Goal: Information Seeking & Learning: Learn about a topic

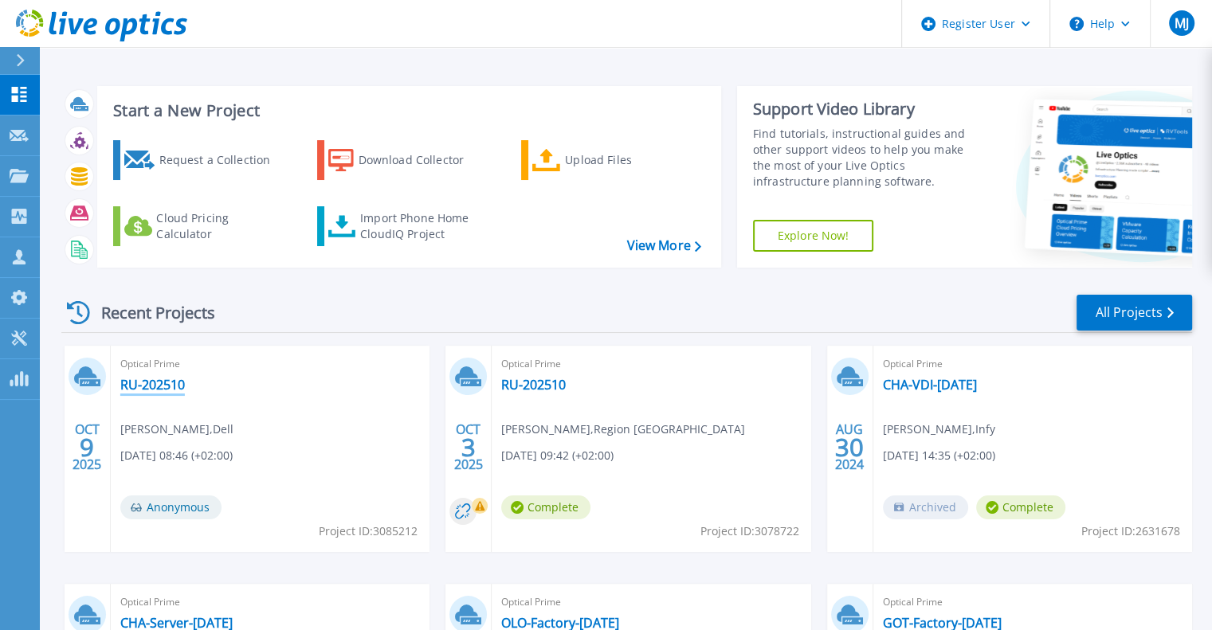
click at [149, 385] on link "RU-202510" at bounding box center [152, 385] width 65 height 16
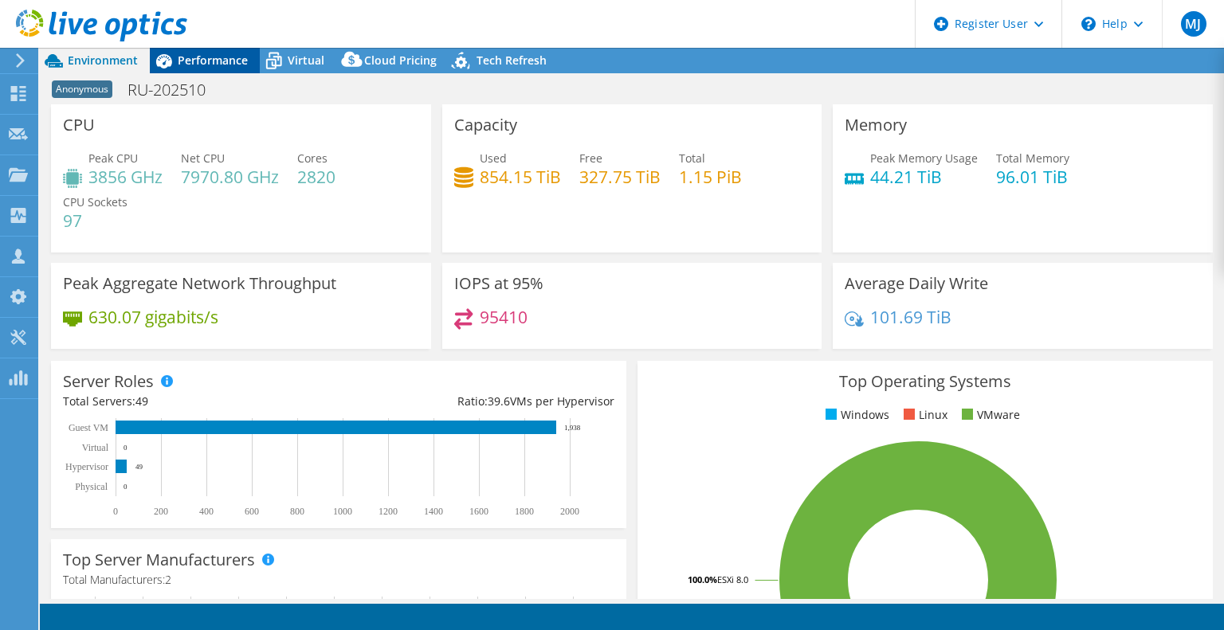
click at [222, 54] on span "Performance" at bounding box center [213, 60] width 70 height 15
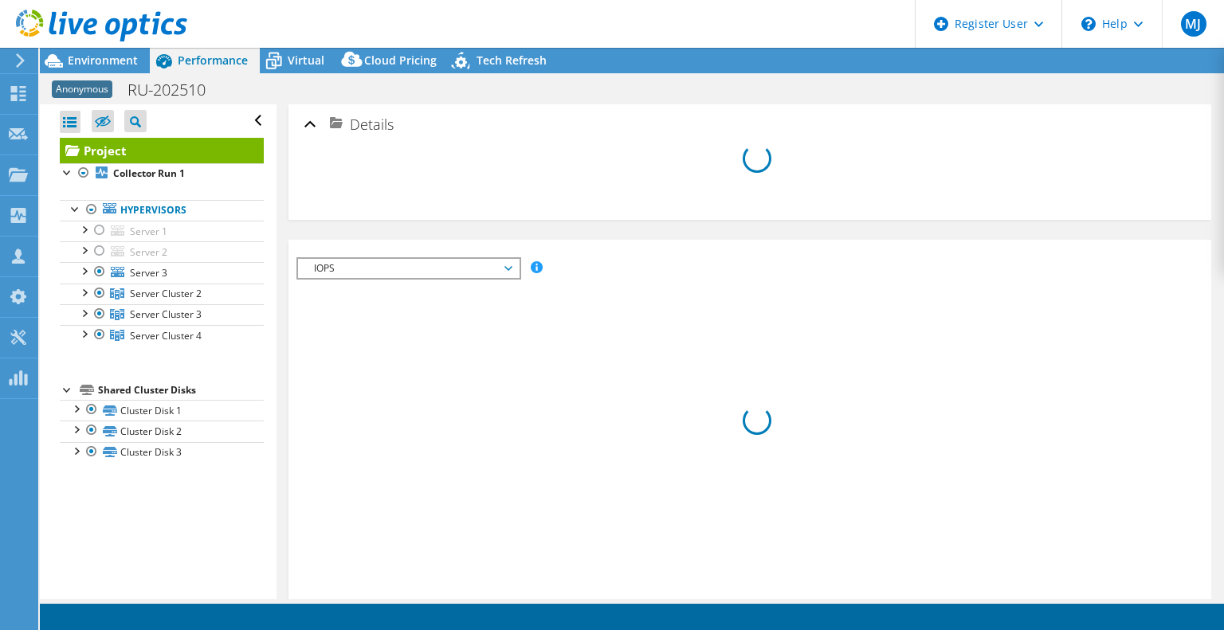
select select "USD"
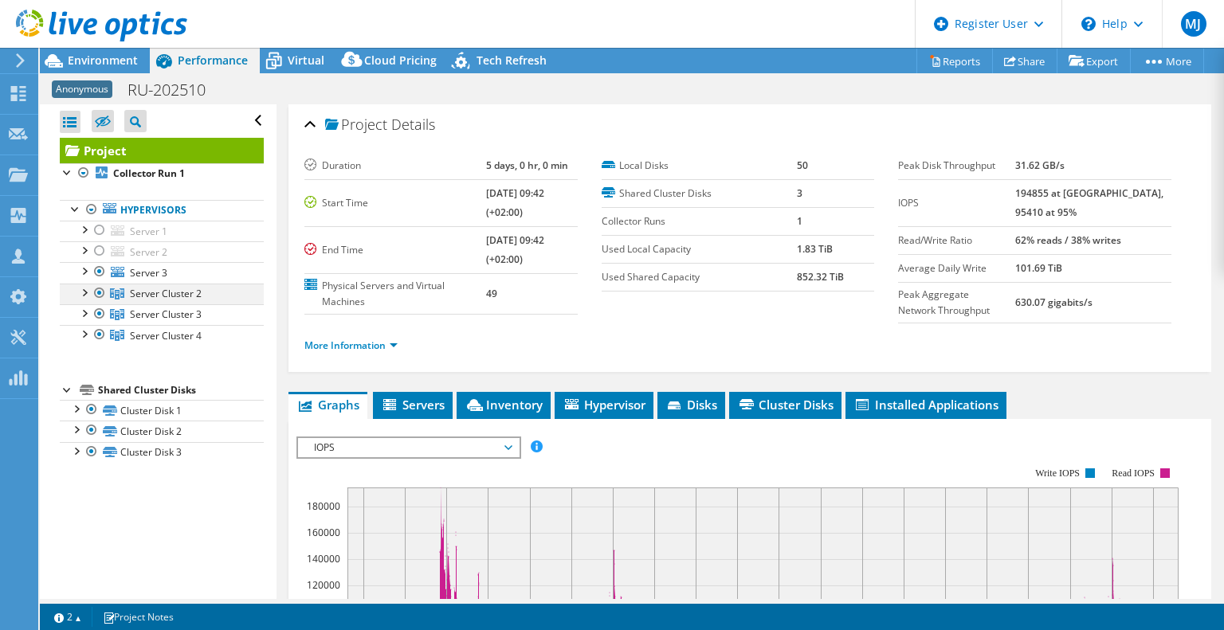
click at [84, 289] on div at bounding box center [84, 292] width 16 height 16
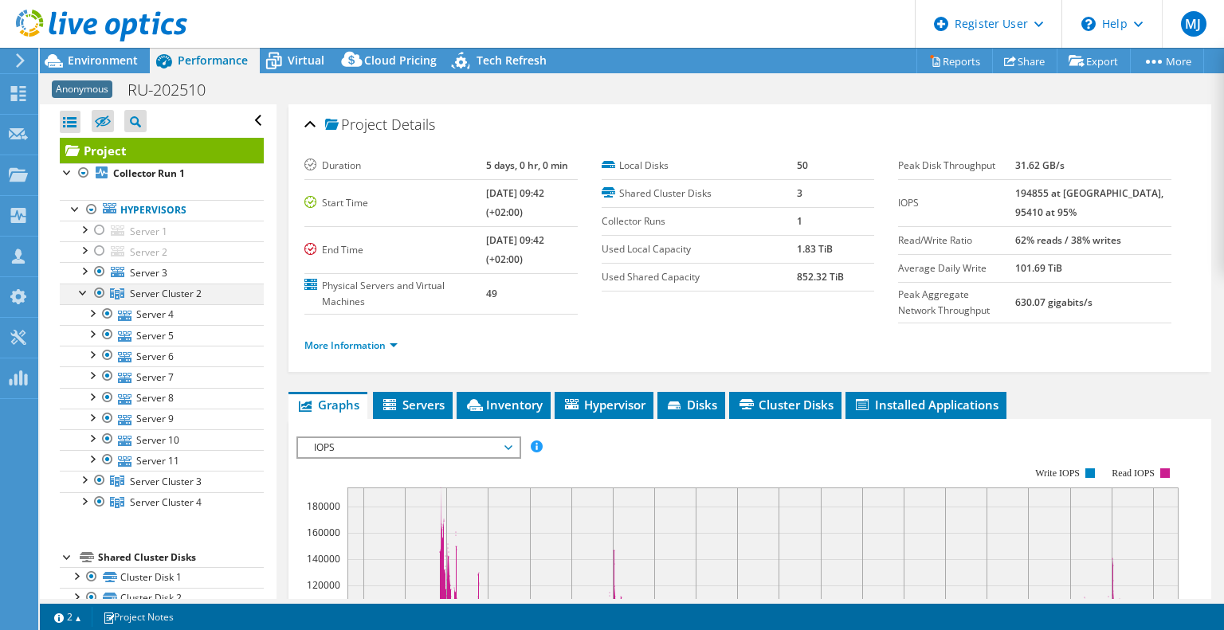
click at [84, 289] on div at bounding box center [84, 292] width 16 height 16
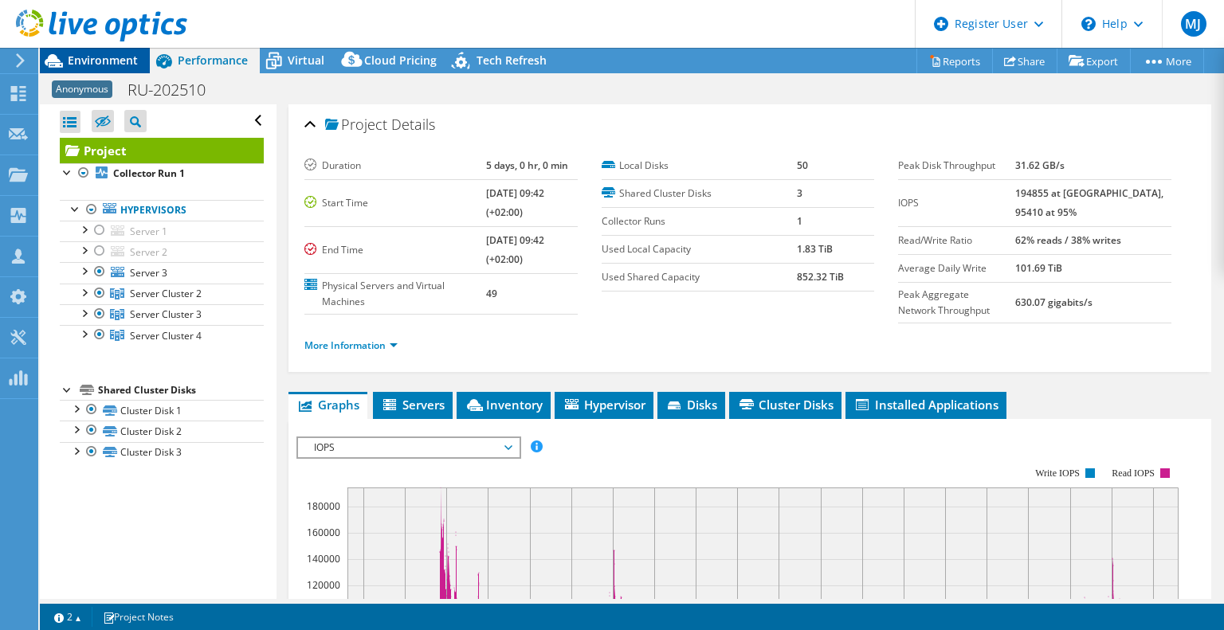
click at [100, 67] on span "Environment" at bounding box center [103, 60] width 70 height 15
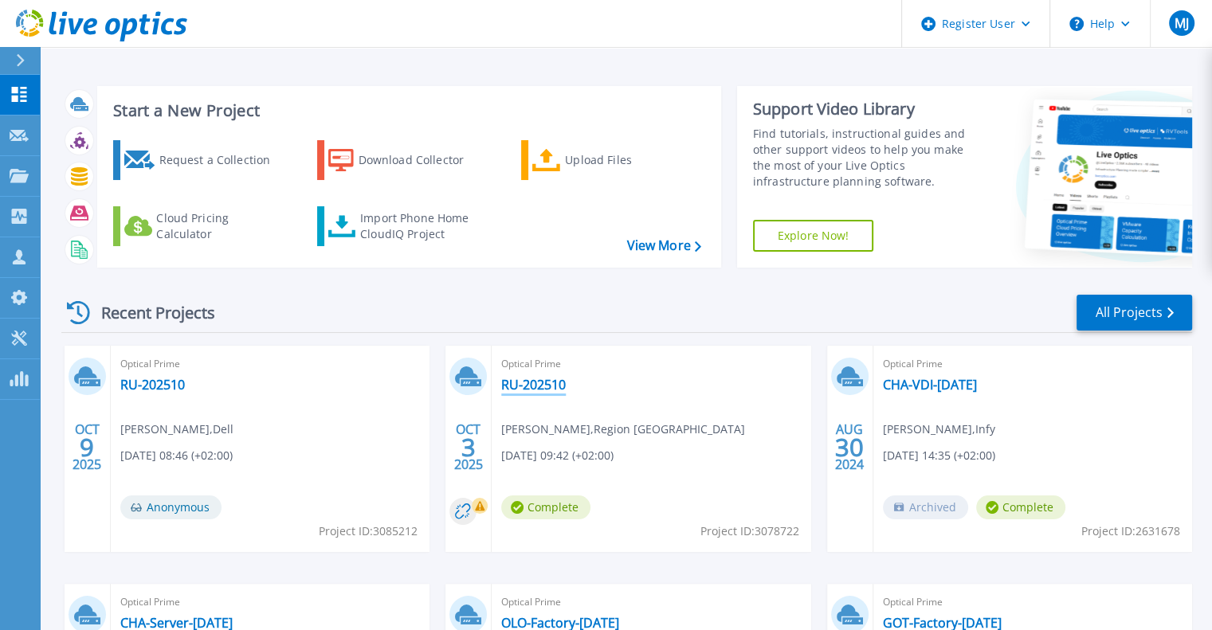
click at [546, 388] on link "RU-202510" at bounding box center [533, 385] width 65 height 16
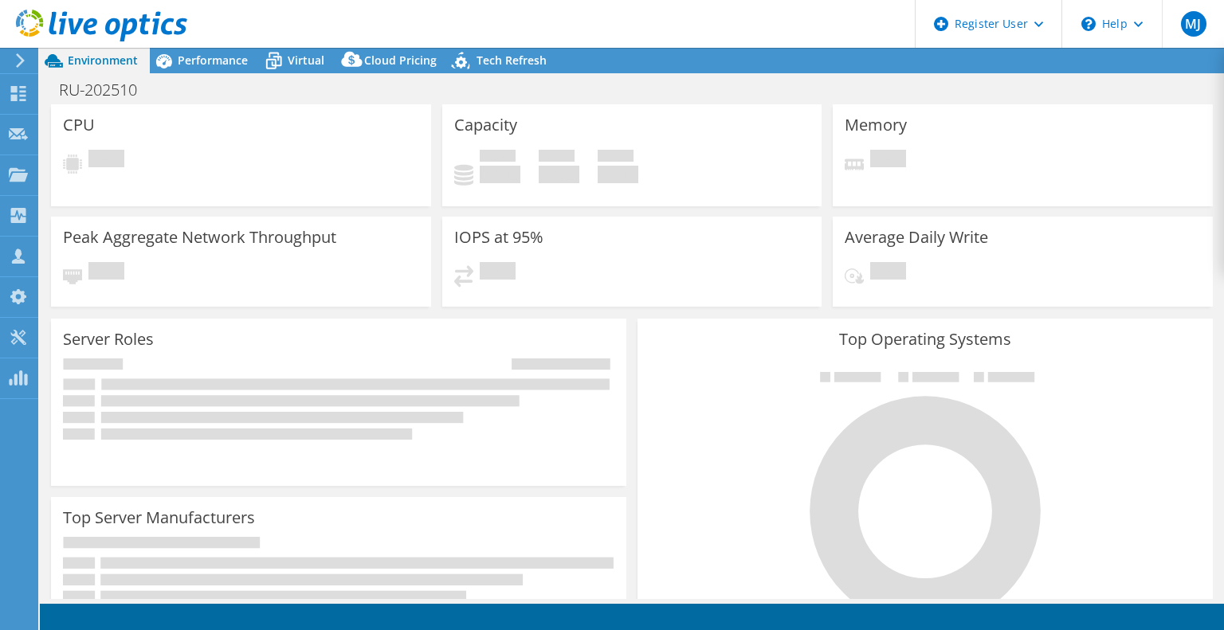
select select "USD"
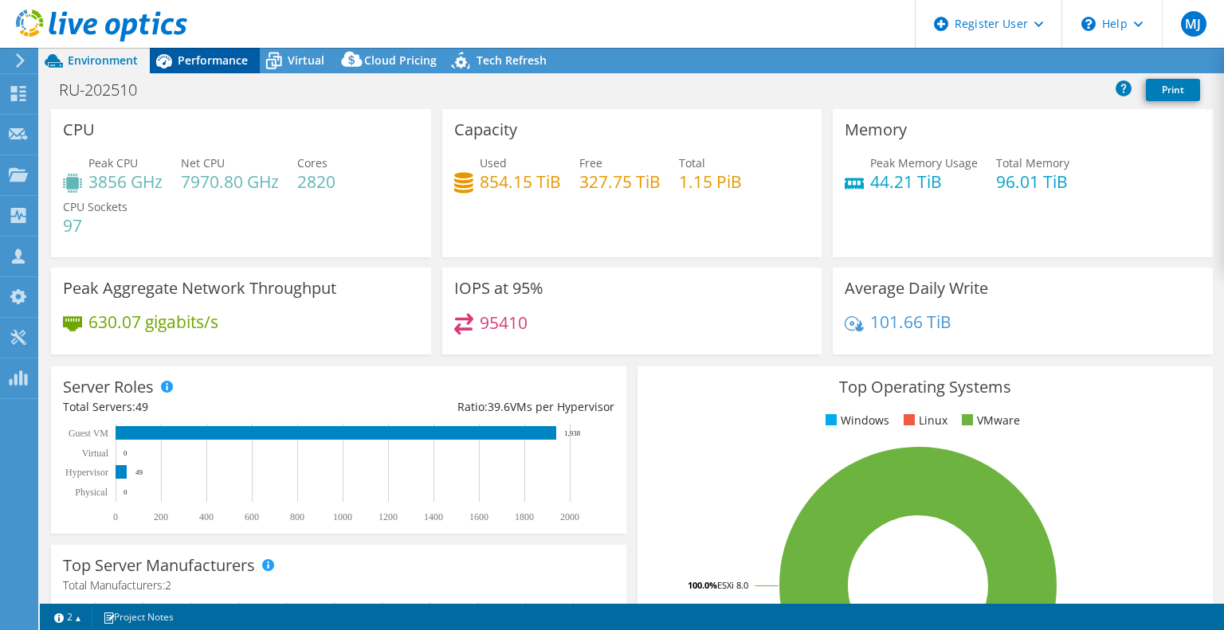
click at [189, 65] on span "Performance" at bounding box center [213, 60] width 70 height 15
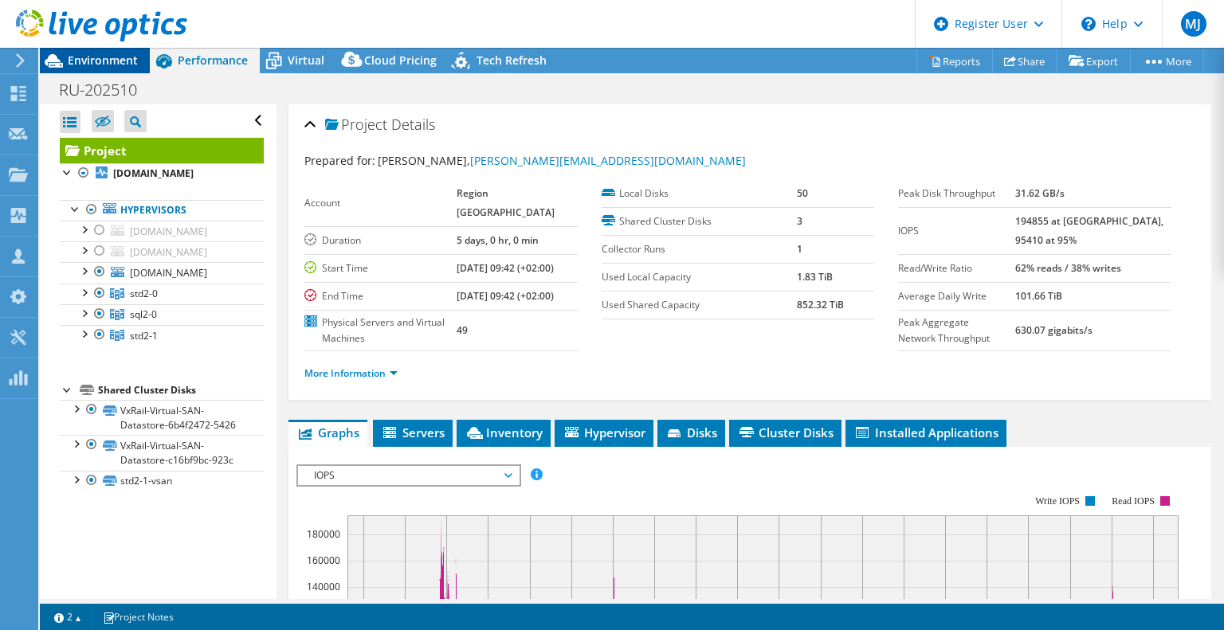
click at [87, 68] on div "Environment" at bounding box center [95, 60] width 110 height 25
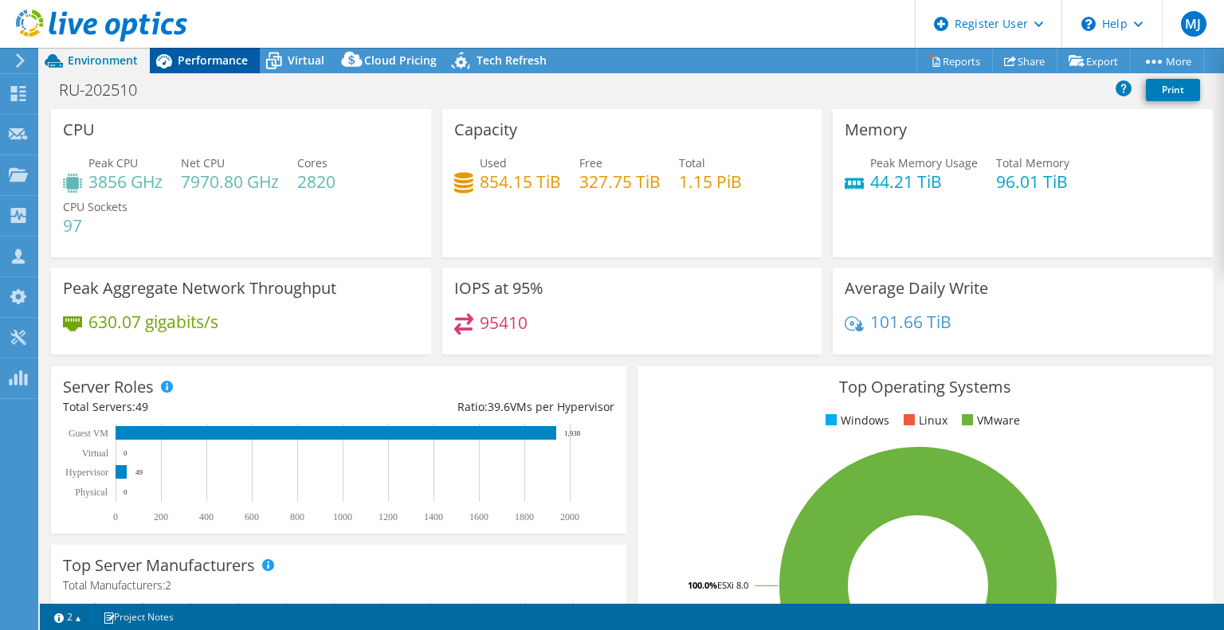
click at [190, 62] on span "Performance" at bounding box center [213, 60] width 70 height 15
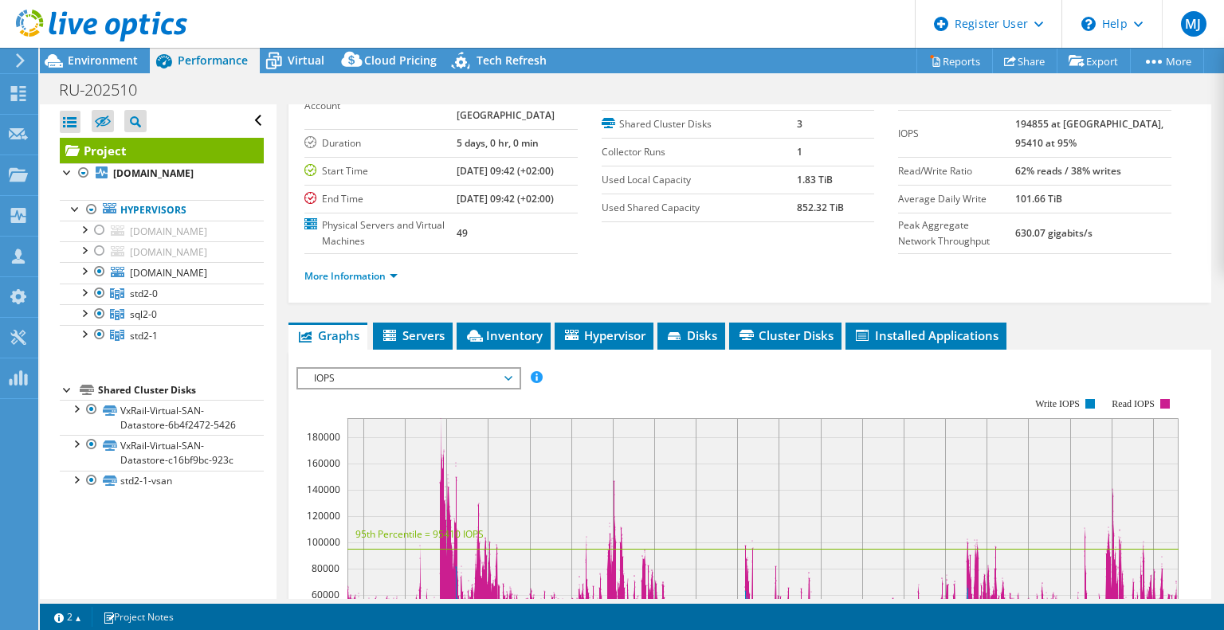
scroll to position [97, 0]
click at [97, 303] on div at bounding box center [100, 293] width 16 height 19
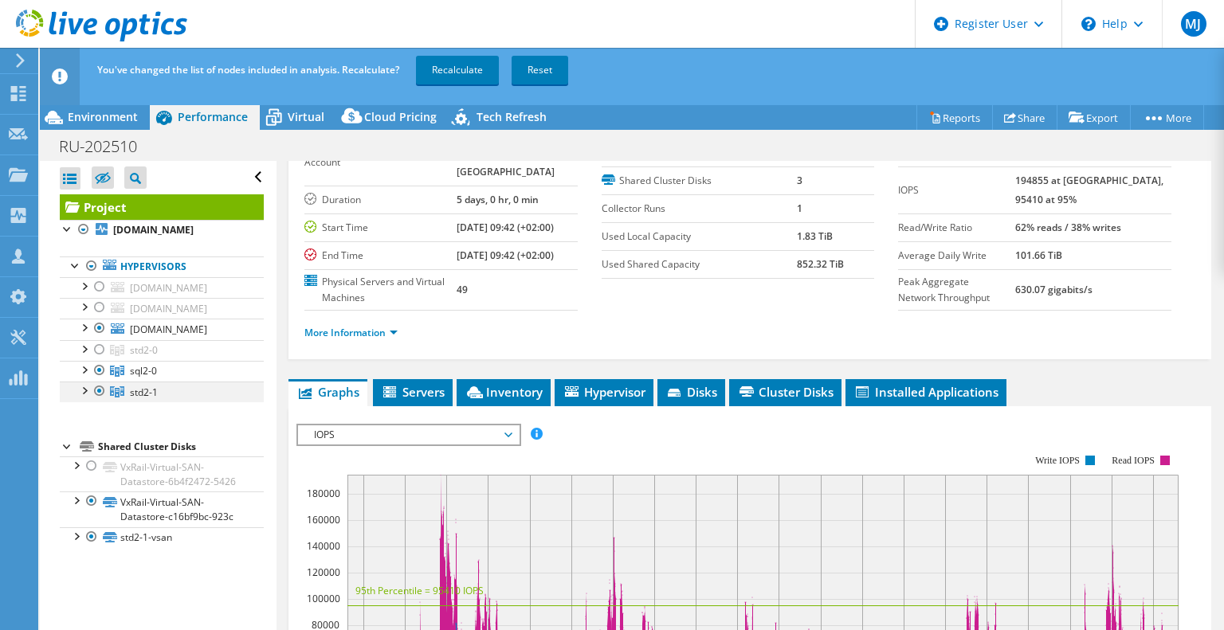
click at [100, 401] on div at bounding box center [100, 391] width 16 height 19
click at [439, 68] on link "Recalculate" at bounding box center [457, 70] width 83 height 29
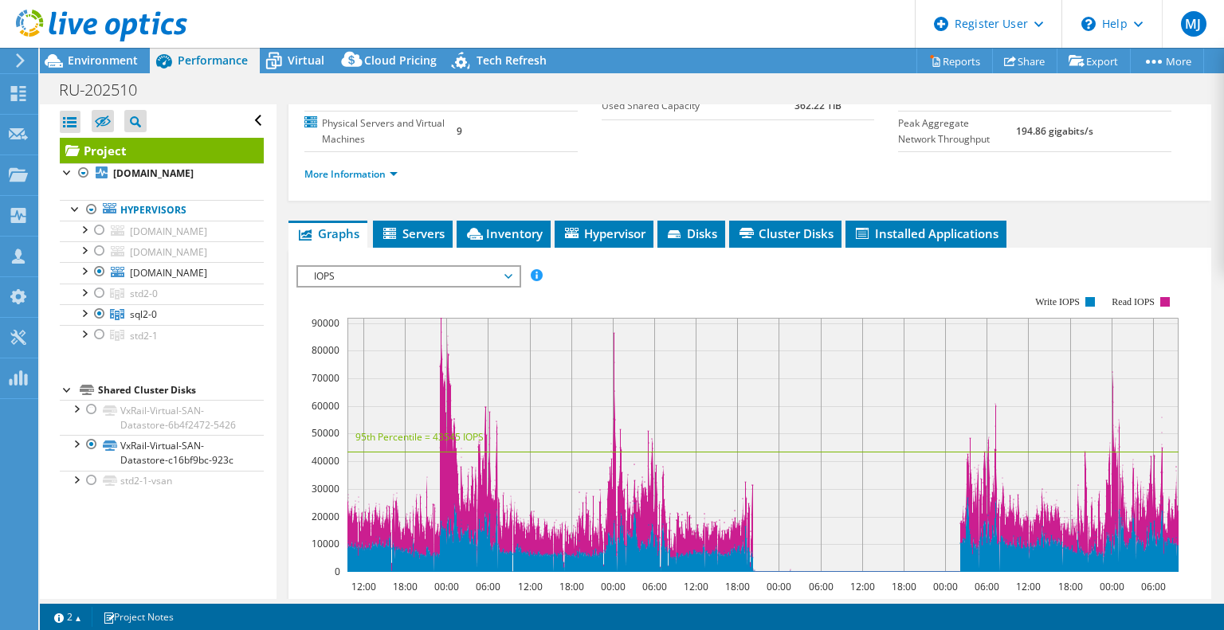
scroll to position [201, 0]
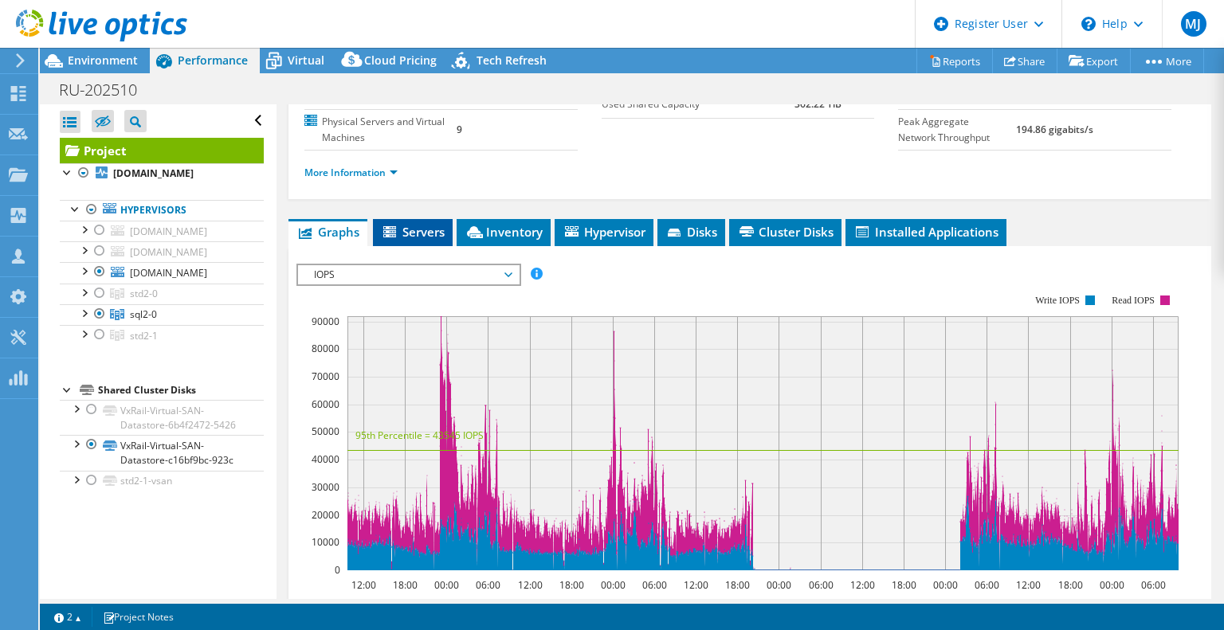
click at [414, 240] on span "Servers" at bounding box center [413, 232] width 64 height 16
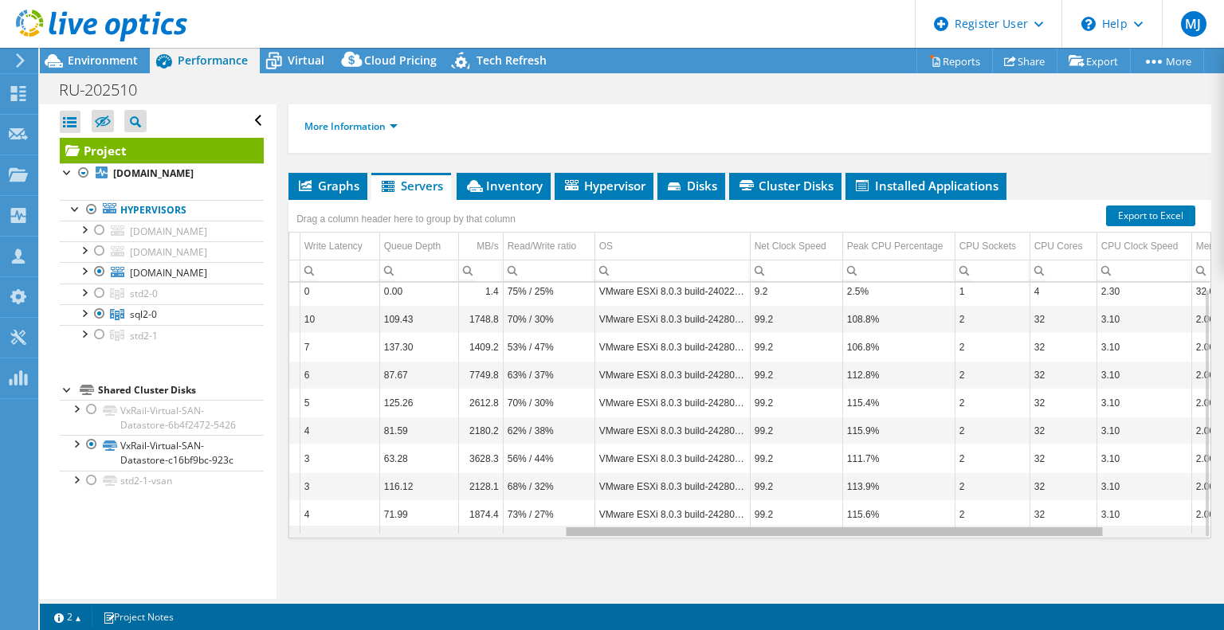
scroll to position [6, 466]
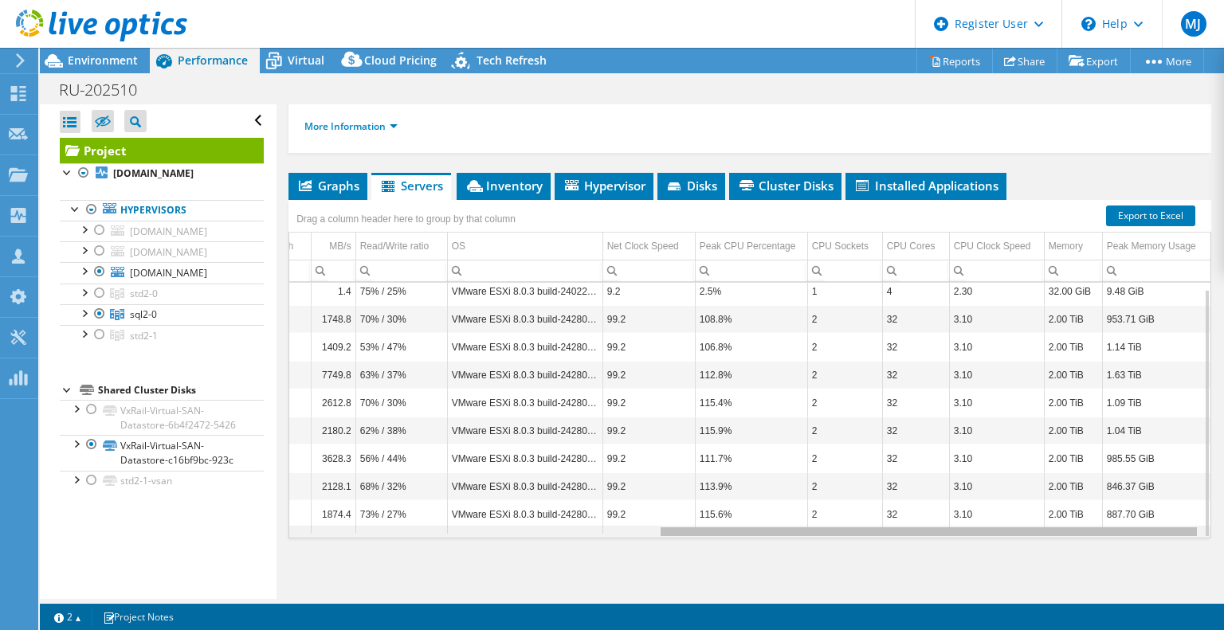
drag, startPoint x: 790, startPoint y: 531, endPoint x: 1221, endPoint y: 534, distance: 431.0
click at [1221, 534] on body "MJ Dell User [PERSON_NAME] [PERSON_NAME][EMAIL_ADDRESS][DOMAIN_NAME] Dell My Pr…" at bounding box center [612, 315] width 1224 height 630
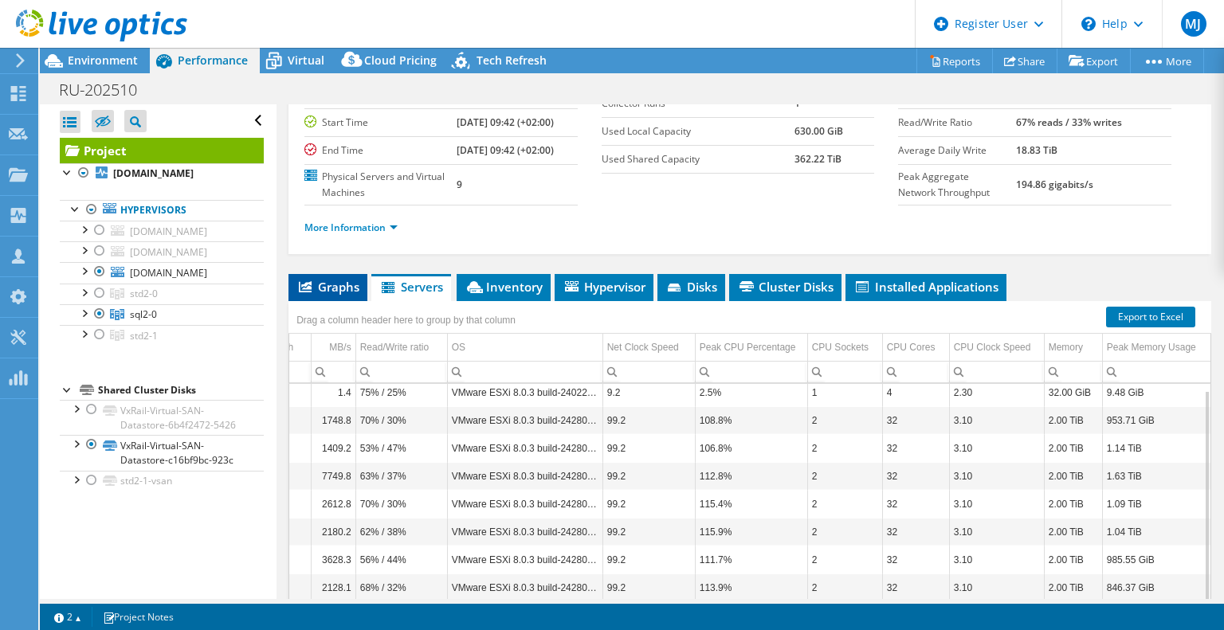
click at [312, 295] on span "Graphs" at bounding box center [327, 287] width 63 height 16
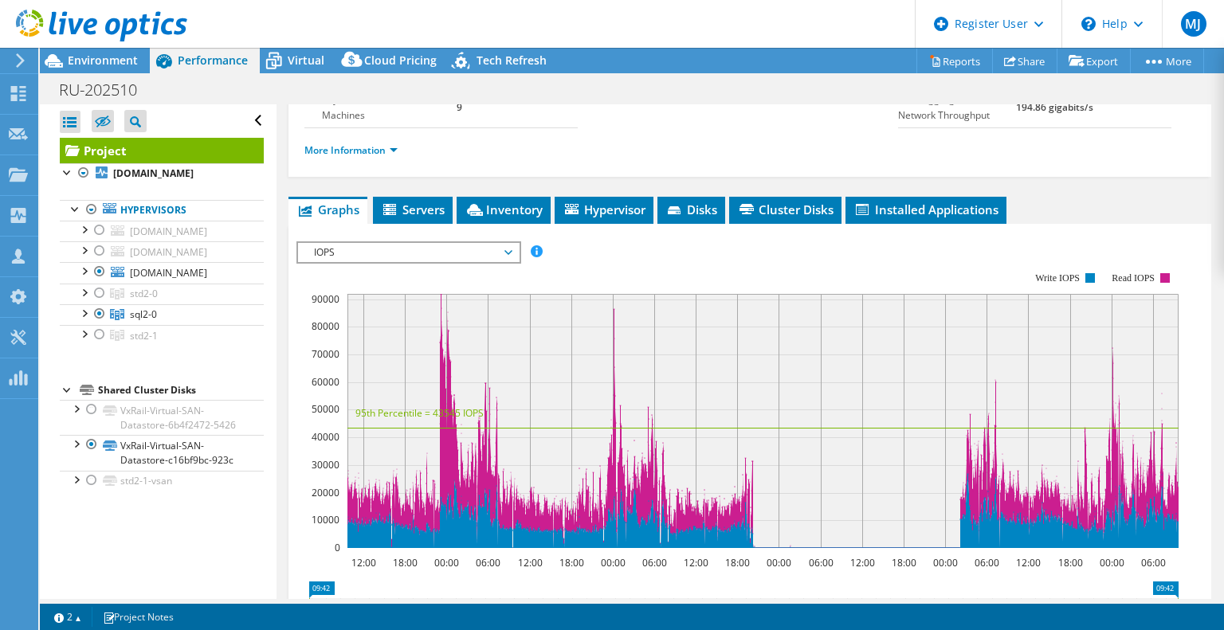
click at [507, 262] on span "IOPS" at bounding box center [408, 252] width 205 height 19
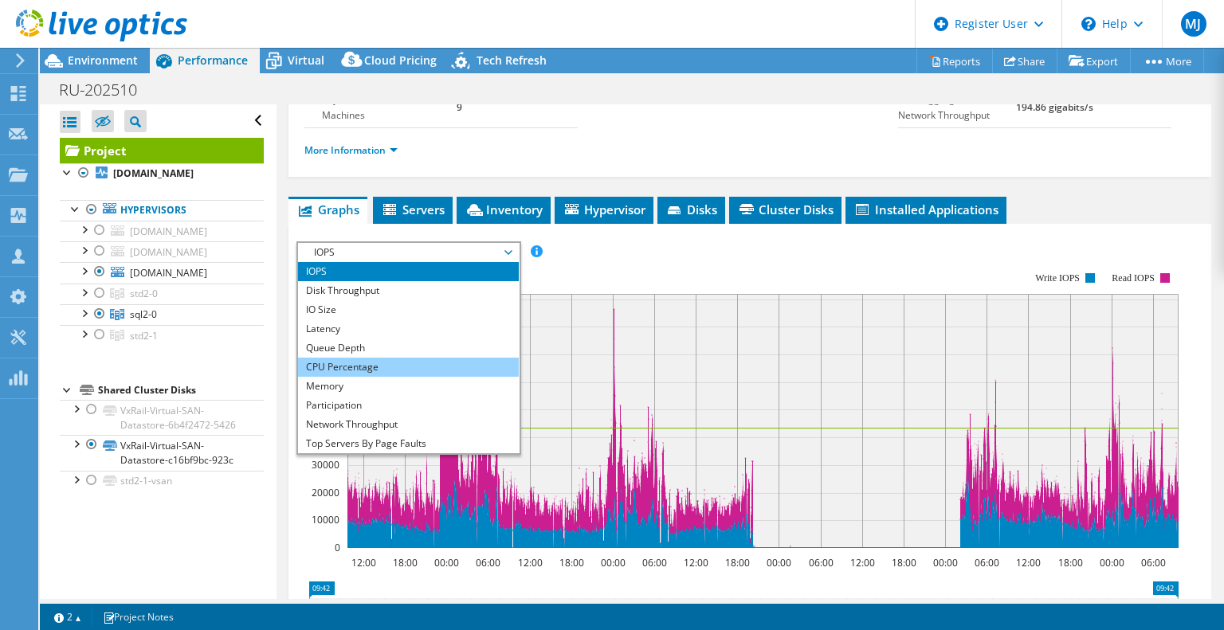
click at [376, 377] on li "CPU Percentage" at bounding box center [408, 367] width 221 height 19
